Goal: Task Accomplishment & Management: Manage account settings

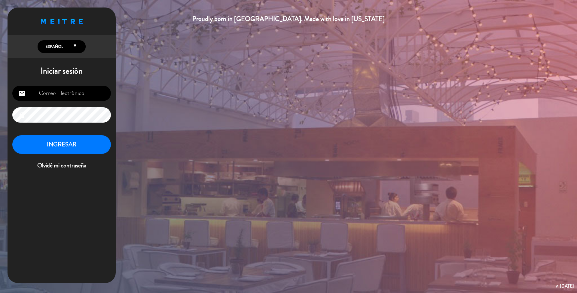
type input "[EMAIL_ADDRESS][DOMAIN_NAME]"
click at [64, 142] on button "INGRESAR" at bounding box center [61, 144] width 99 height 19
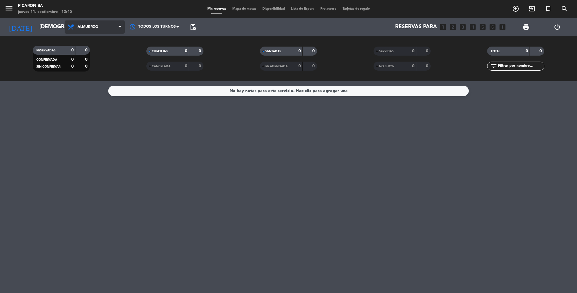
click at [109, 29] on span "Almuerzo" at bounding box center [95, 26] width 60 height 13
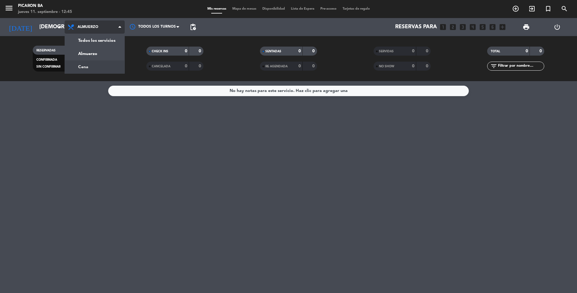
click at [105, 71] on div "menu Picaron BA [DATE] 11. septiembre - 12:45 Mis reservas Mapa de mesas Dispon…" at bounding box center [288, 40] width 577 height 81
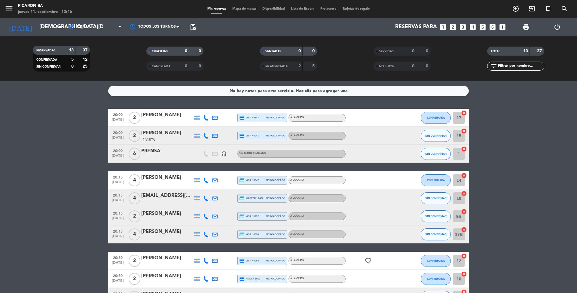
click at [11, 192] on bookings-row "20:00 [DATE] 2 [PERSON_NAME] credit_card visa * 9147 mercadopago A LA CARTA CON…" at bounding box center [288, 239] width 577 height 260
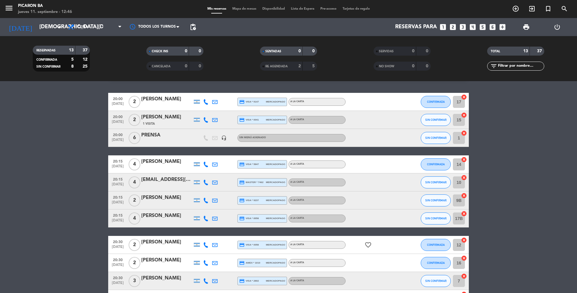
scroll to position [32, 0]
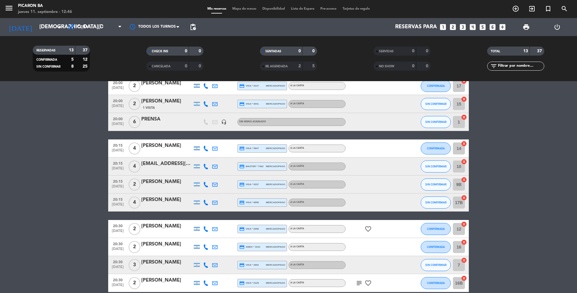
click at [133, 228] on span "2" at bounding box center [135, 229] width 12 height 12
click at [152, 227] on div "[PERSON_NAME]" at bounding box center [166, 226] width 51 height 8
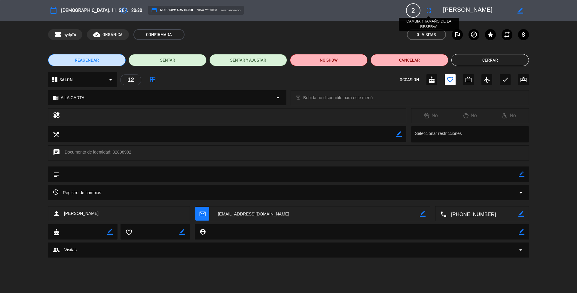
click at [427, 10] on icon "fullscreen" at bounding box center [428, 10] width 7 height 7
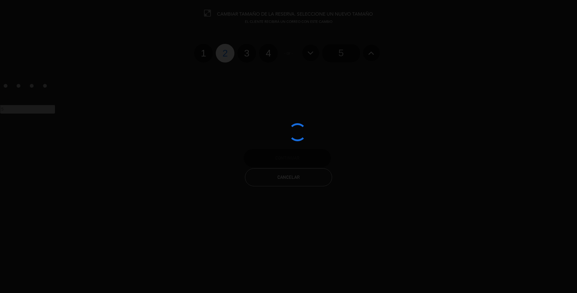
click at [265, 55] on div at bounding box center [288, 146] width 577 height 293
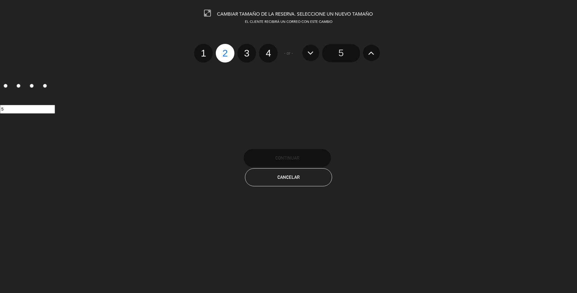
click at [265, 55] on label "4" at bounding box center [268, 53] width 19 height 19
click at [266, 50] on input "4" at bounding box center [268, 48] width 4 height 4
radio input "true"
radio input "false"
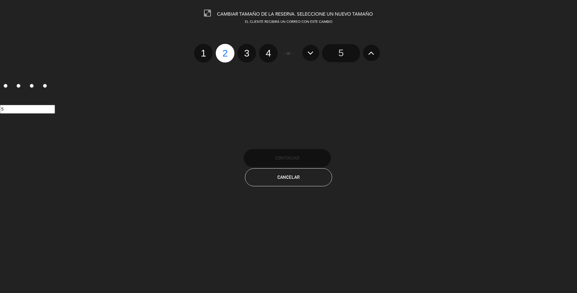
radio input "false"
radio input "true"
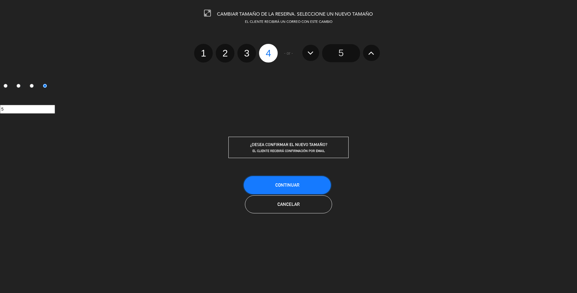
click at [295, 182] on span "Continuar" at bounding box center [287, 184] width 24 height 5
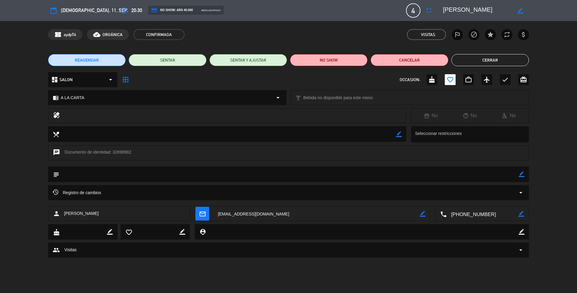
click at [497, 56] on button "Cerrar" at bounding box center [491, 60] width 78 height 12
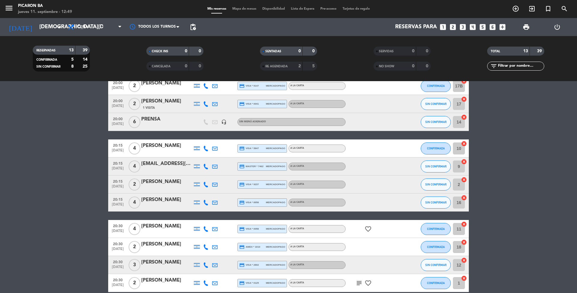
click at [3, 141] on bookings-row "20:00 [DATE] 2 [PERSON_NAME] credit_card visa * 9147 mercadopago A LA CARTA CON…" at bounding box center [288, 207] width 577 height 260
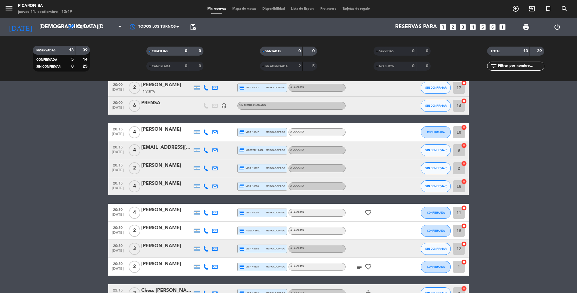
scroll to position [106, 0]
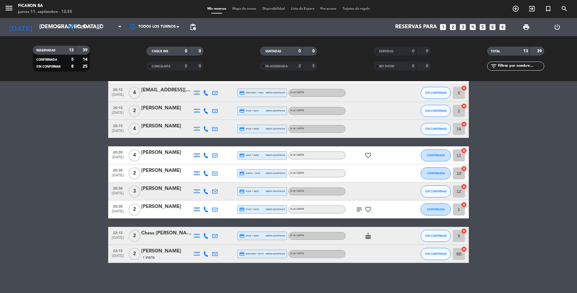
click at [124, 157] on span "[DATE]" at bounding box center [117, 158] width 15 height 7
click at [136, 154] on span "4" at bounding box center [135, 155] width 12 height 12
click at [144, 156] on div "[PERSON_NAME]" at bounding box center [166, 153] width 51 height 8
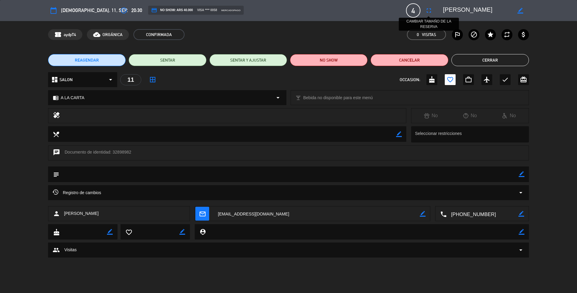
click at [429, 10] on icon "fullscreen" at bounding box center [428, 10] width 7 height 7
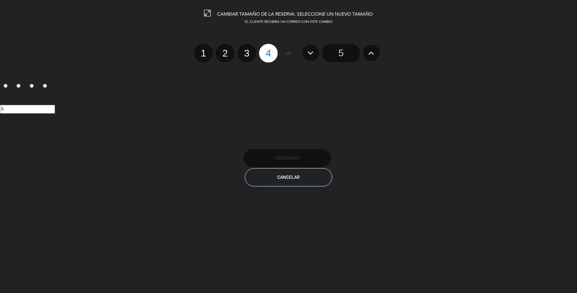
click at [295, 178] on span "Cancelar" at bounding box center [288, 177] width 22 height 5
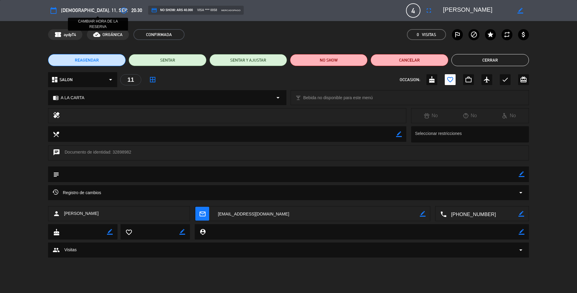
click at [118, 10] on button "access_time" at bounding box center [123, 10] width 11 height 11
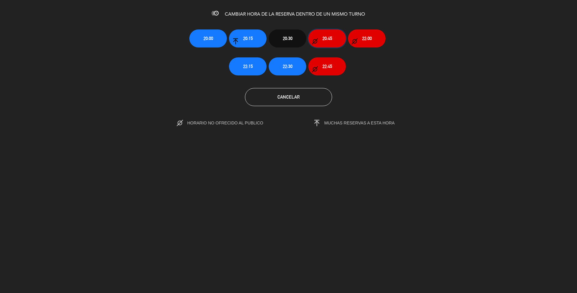
click at [329, 38] on span "20:45" at bounding box center [328, 38] width 10 height 7
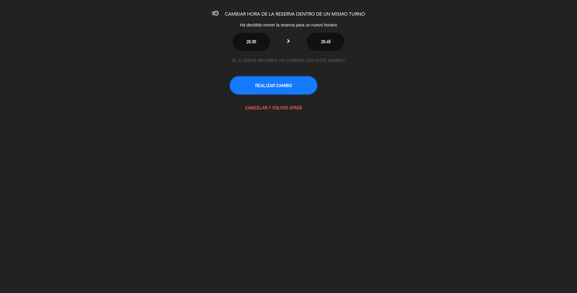
click at [286, 87] on button "REALIZAR CAMBIO" at bounding box center [273, 85] width 87 height 18
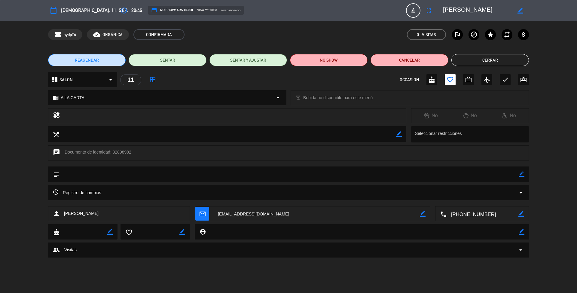
click at [498, 60] on button "Cerrar" at bounding box center [491, 60] width 78 height 12
